Goal: Task Accomplishment & Management: Use online tool/utility

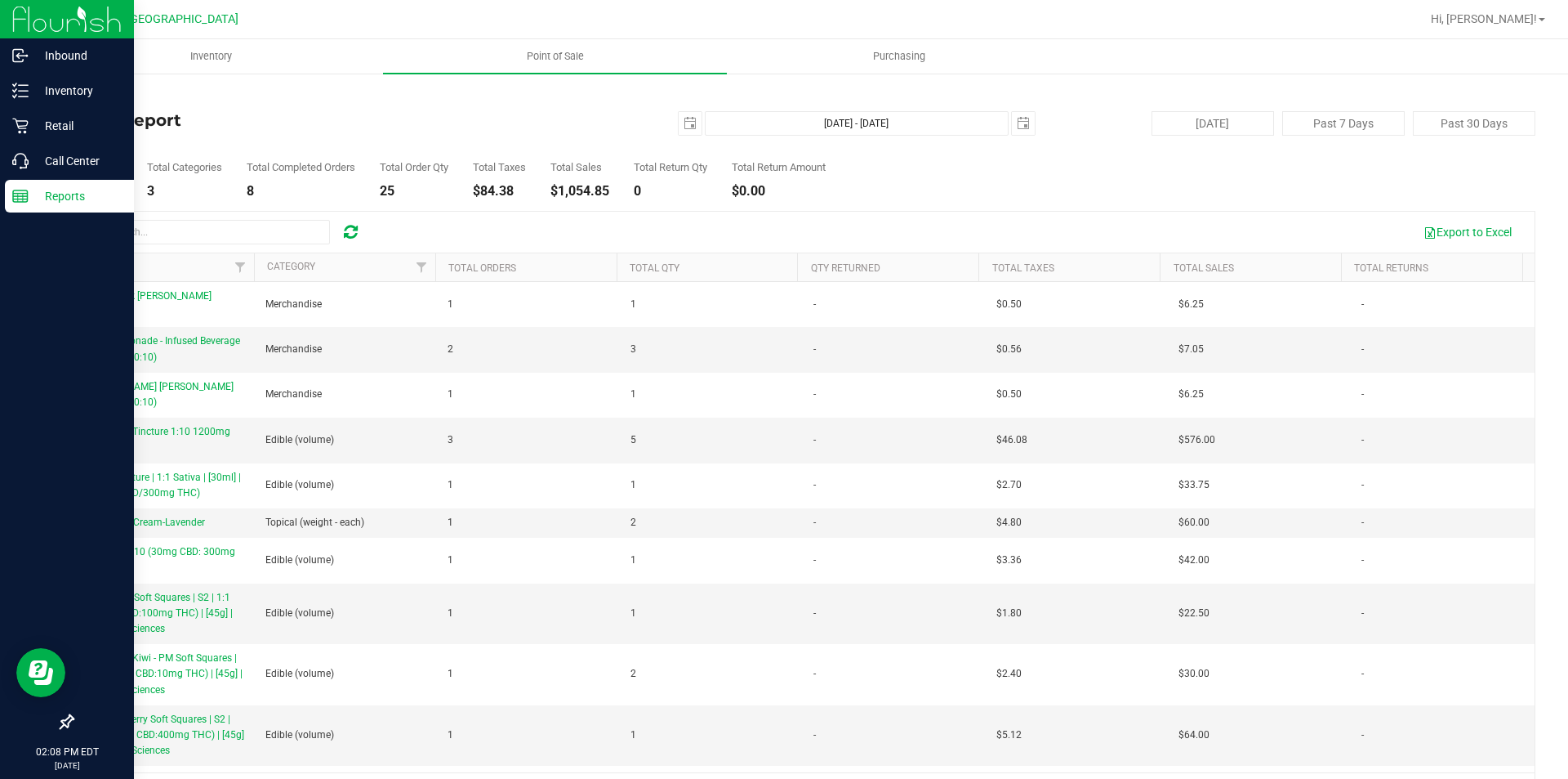
click at [24, 185] on div "Reports" at bounding box center [69, 195] width 129 height 33
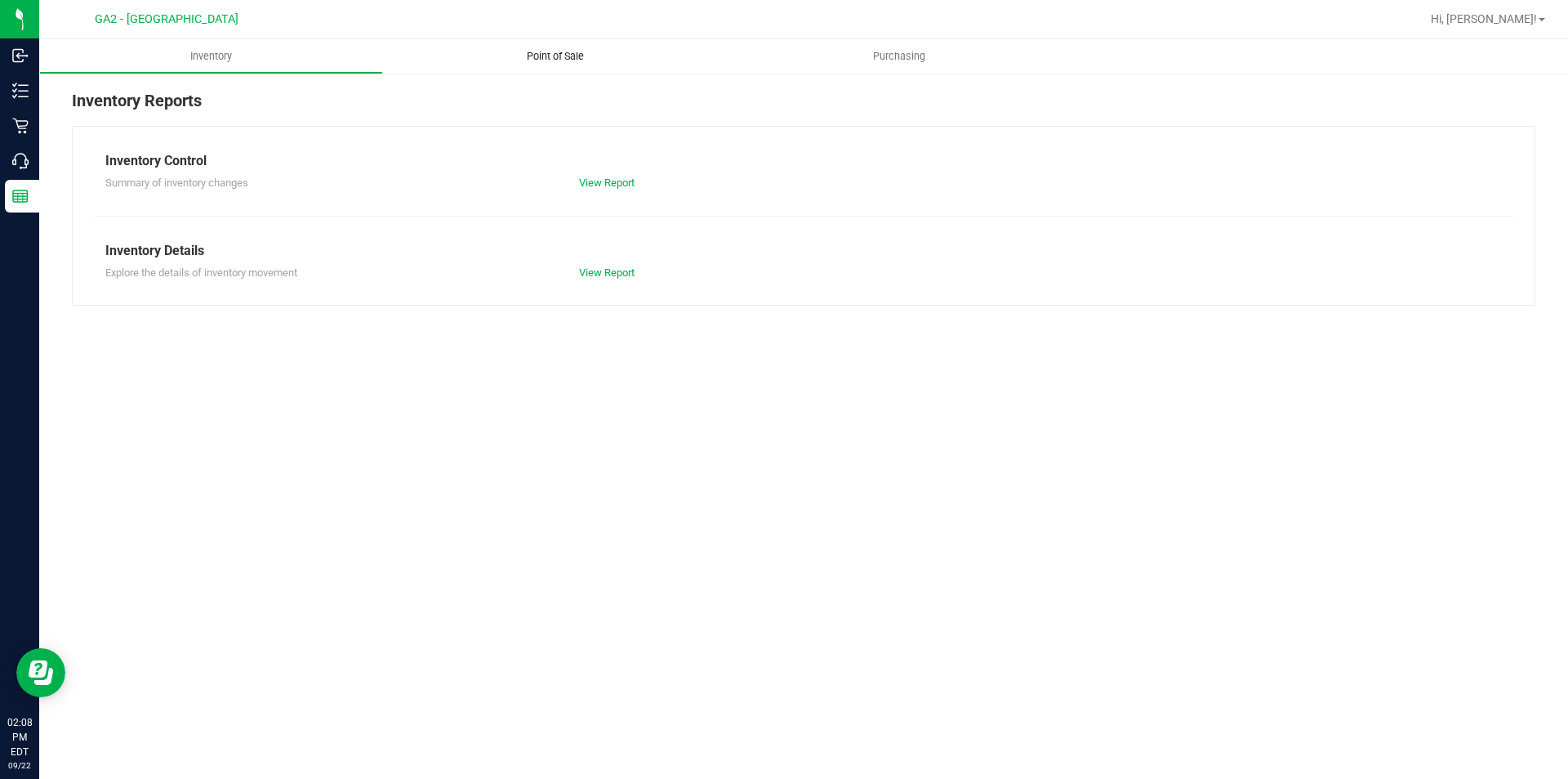
click at [538, 62] on span "Point of Sale" at bounding box center [555, 56] width 101 height 14
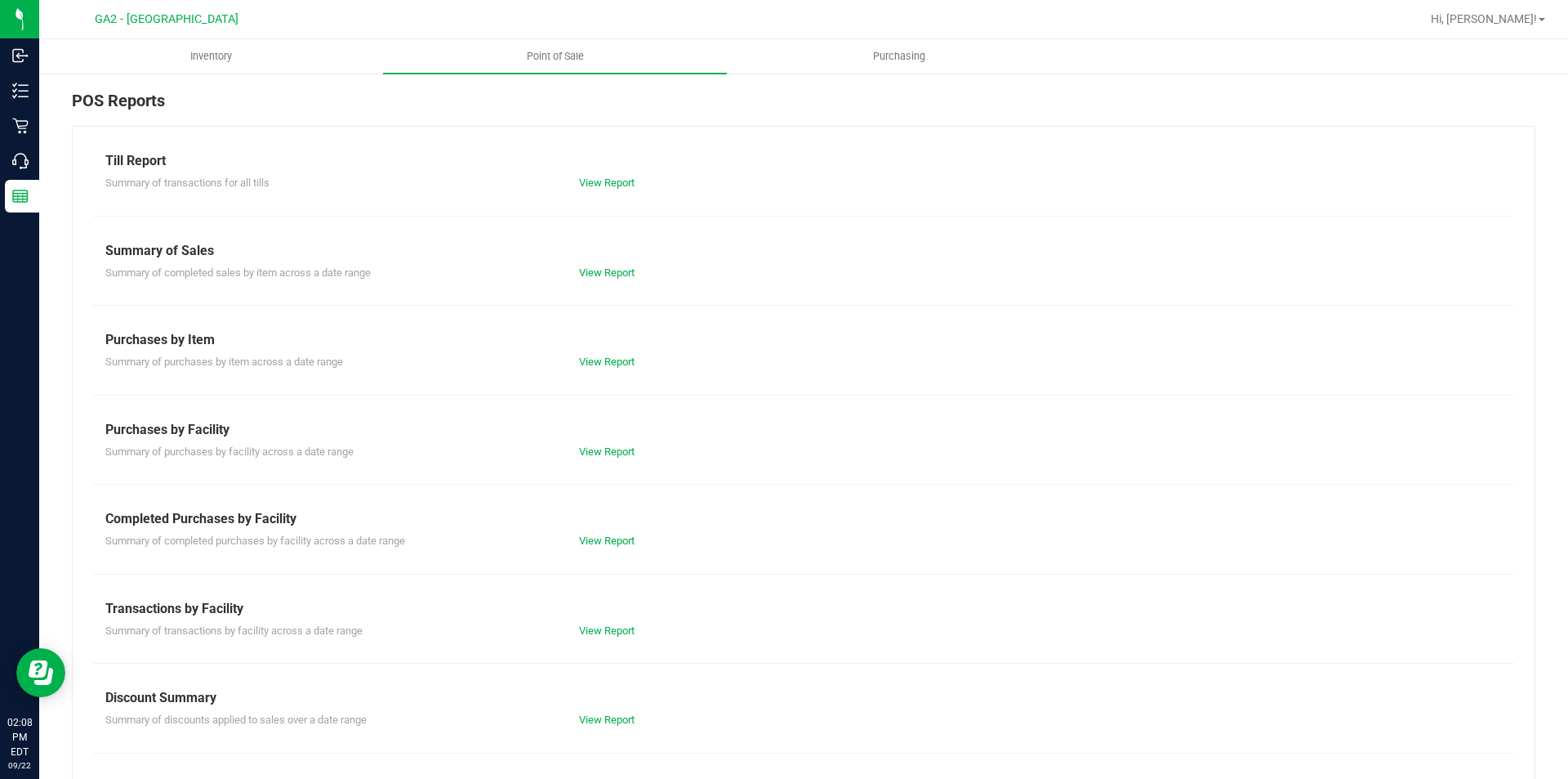
click at [612, 279] on div "View Report" at bounding box center [803, 272] width 474 height 16
click at [619, 273] on link "View Report" at bounding box center [607, 272] width 56 height 13
click at [579, 269] on link "View Report" at bounding box center [607, 272] width 56 height 13
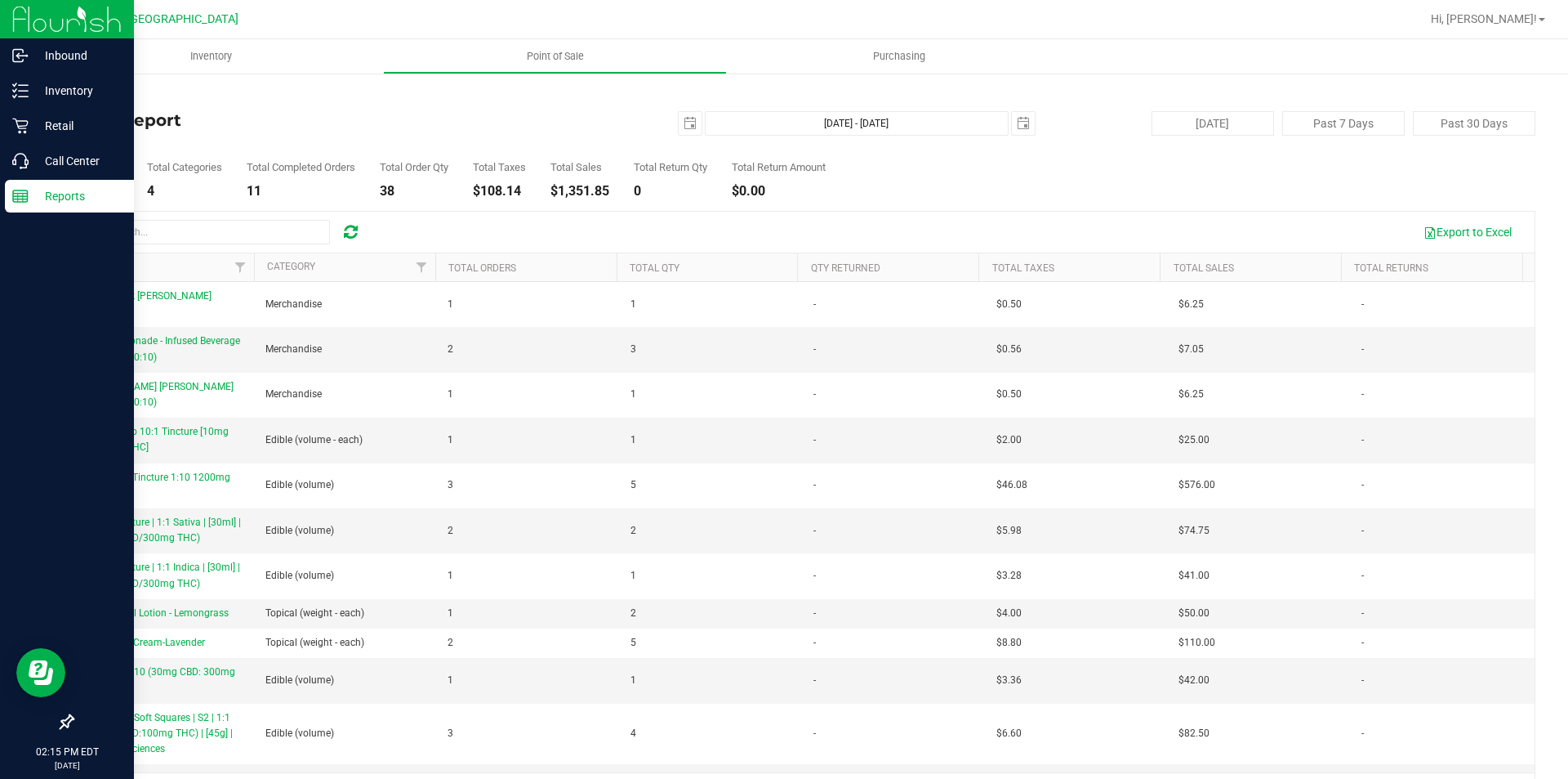
click at [19, 200] on line at bounding box center [20, 200] width 14 height 0
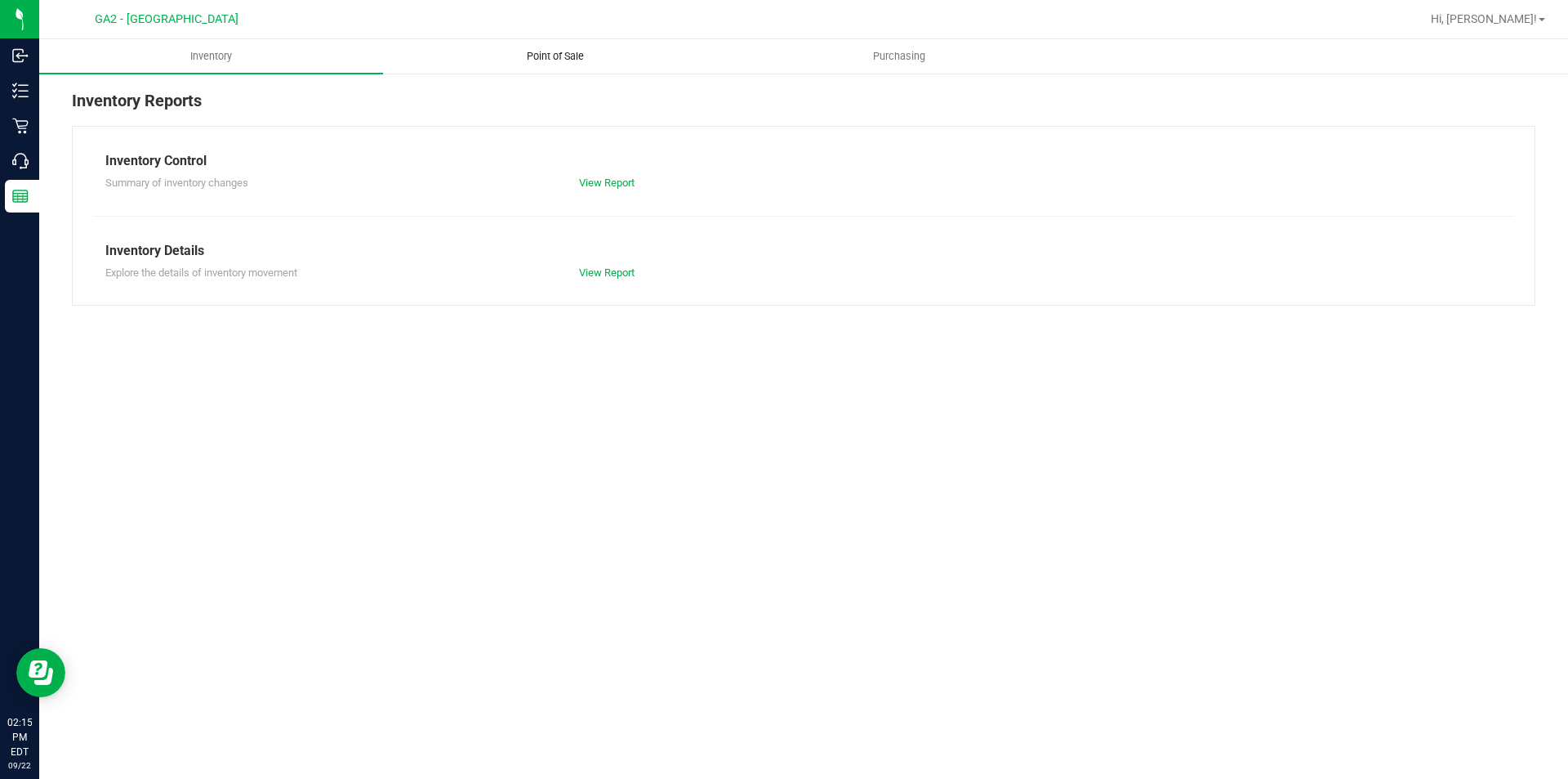
click at [561, 51] on span "Point of Sale" at bounding box center [555, 56] width 101 height 14
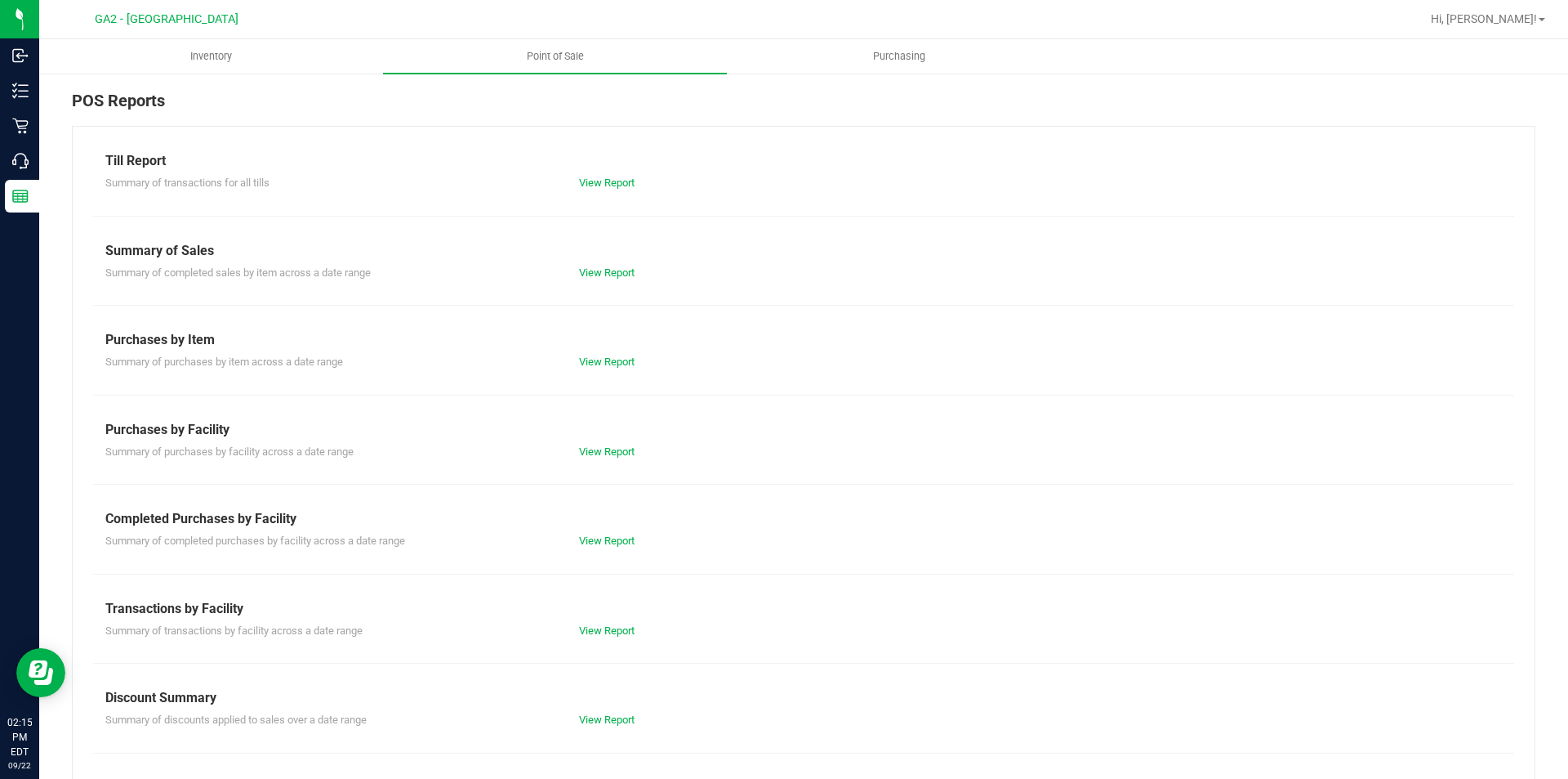
click at [589, 280] on div "Till Report Summary of transactions for all tills View Report Summary of Sales …" at bounding box center [803, 483] width 1464 height 717
click at [603, 271] on link "View Report" at bounding box center [607, 272] width 56 height 13
